Goal: Information Seeking & Learning: Learn about a topic

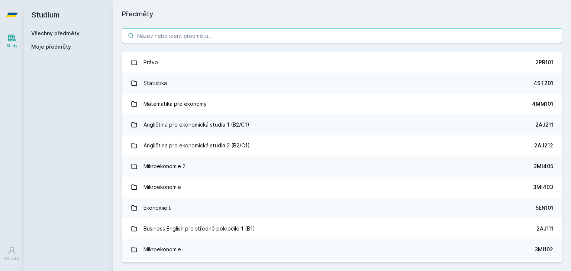
click at [176, 32] on input "search" at bounding box center [342, 35] width 440 height 15
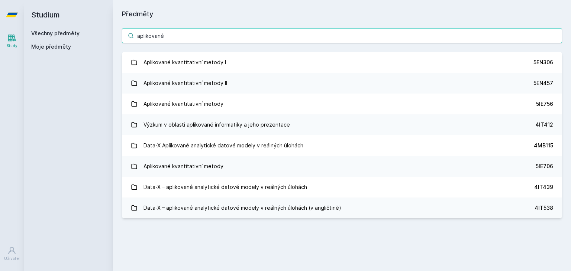
type input "aplikované"
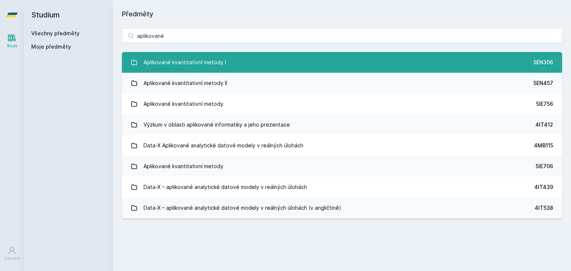
click at [185, 61] on div "Aplikované kvantitativní metody I" at bounding box center [185, 62] width 83 height 15
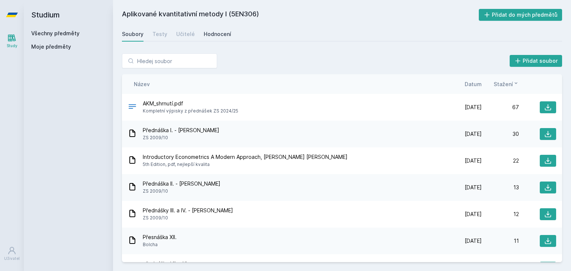
click at [225, 35] on div "Hodnocení" at bounding box center [218, 33] width 28 height 7
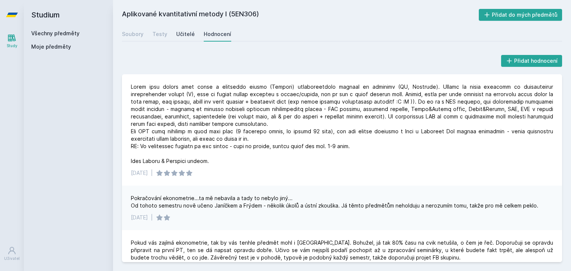
click at [188, 36] on div "Učitelé" at bounding box center [185, 33] width 19 height 7
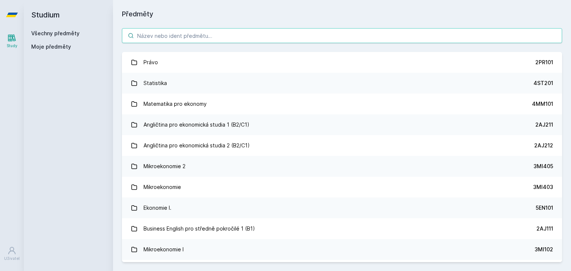
click at [190, 36] on input "search" at bounding box center [342, 35] width 440 height 15
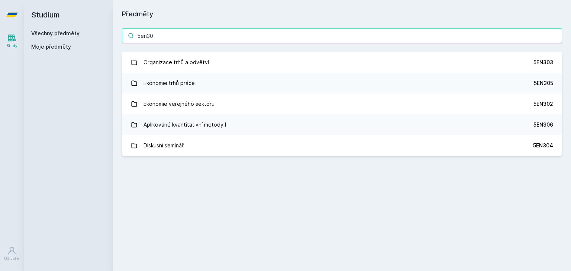
type input "5en30"
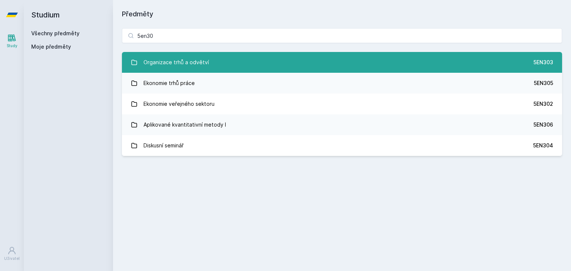
click at [205, 58] on div "Organizace trhů a odvětví" at bounding box center [176, 62] width 65 height 15
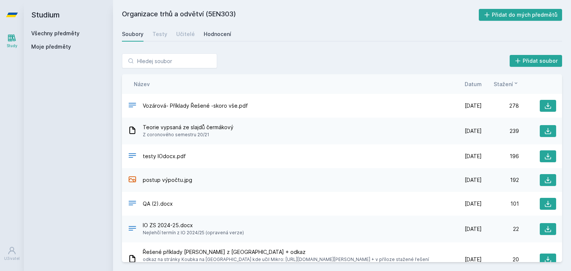
click at [213, 32] on div "Hodnocení" at bounding box center [218, 33] width 28 height 7
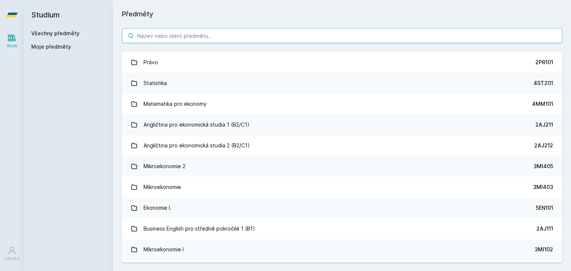
click at [221, 35] on input "search" at bounding box center [342, 35] width 440 height 15
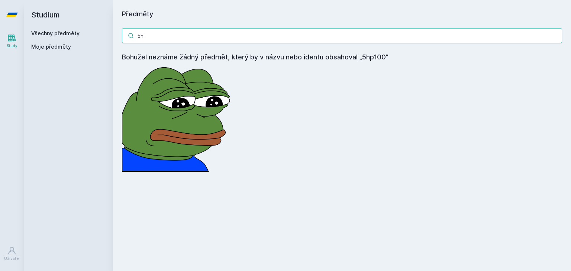
type input "5"
type input "p"
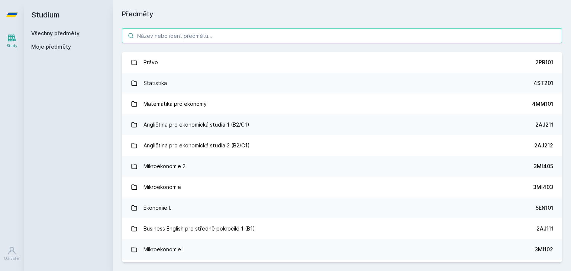
click at [215, 36] on input "search" at bounding box center [342, 35] width 440 height 15
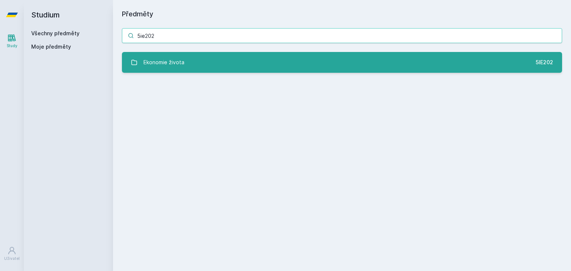
type input "5ie202"
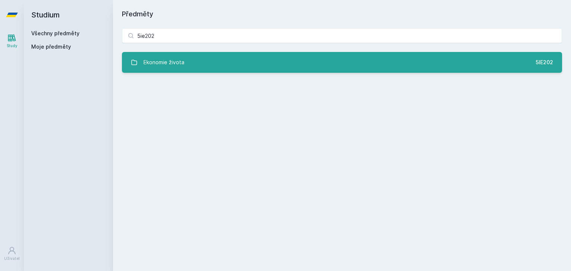
click at [189, 64] on link "Ekonomie života 5IE202" at bounding box center [342, 62] width 440 height 21
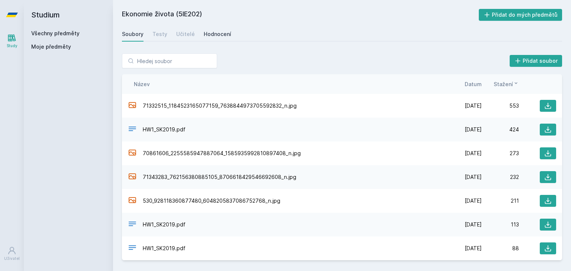
click at [215, 38] on div "Hodnocení" at bounding box center [218, 33] width 28 height 7
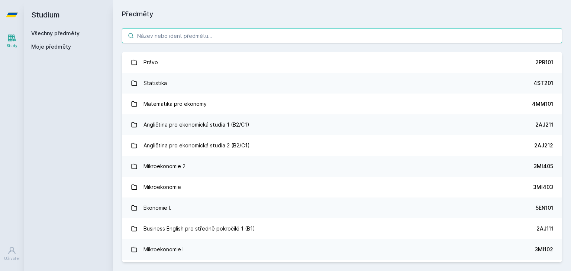
click at [187, 36] on input "search" at bounding box center [342, 35] width 440 height 15
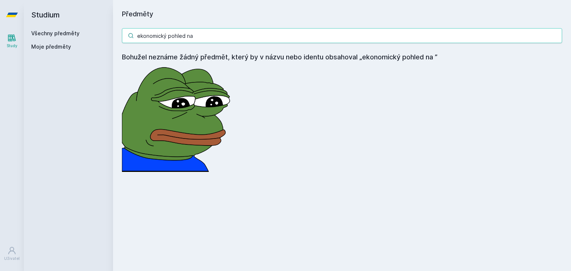
type input "ekonomický pohled na"
